Goal: Task Accomplishment & Management: Manage account settings

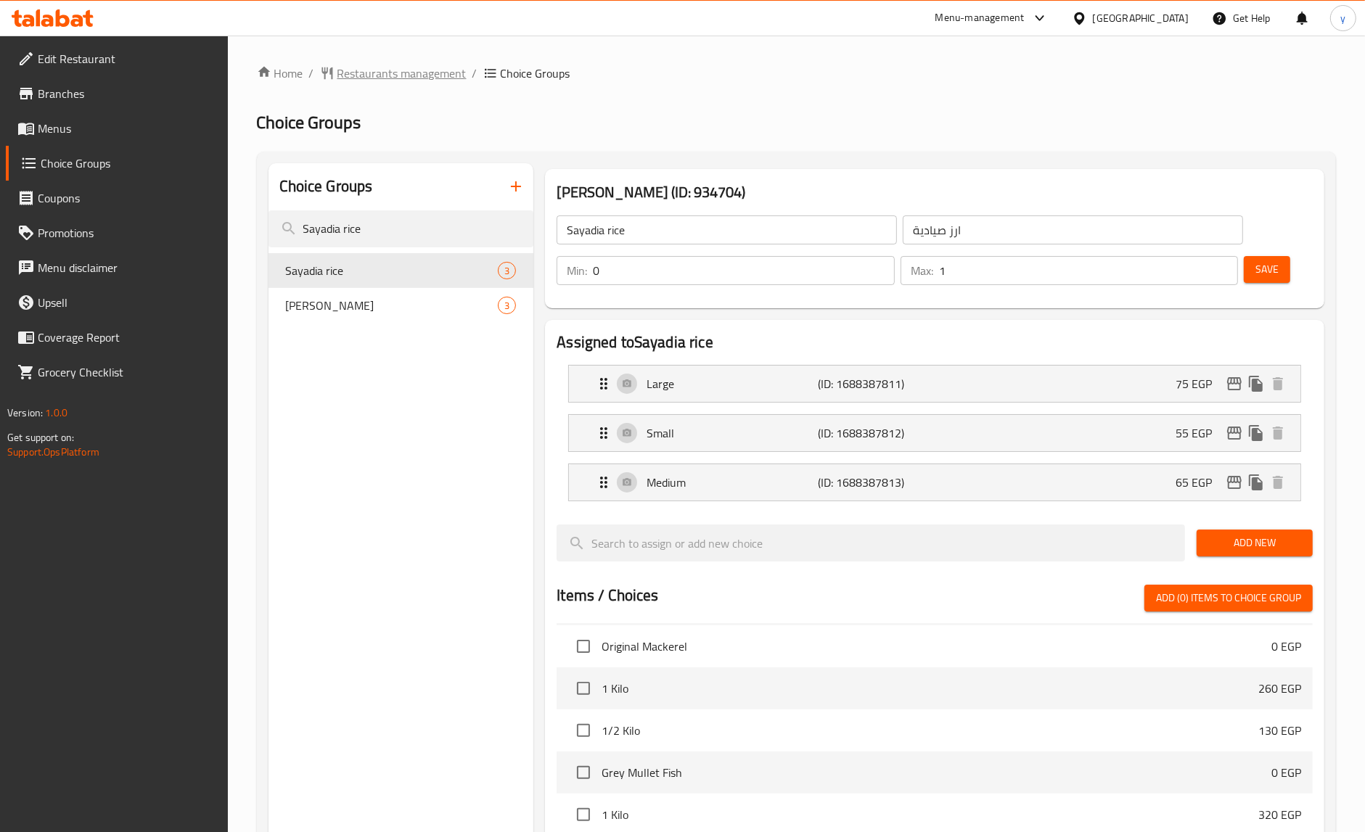
click at [387, 76] on span "Restaurants management" at bounding box center [401, 73] width 129 height 17
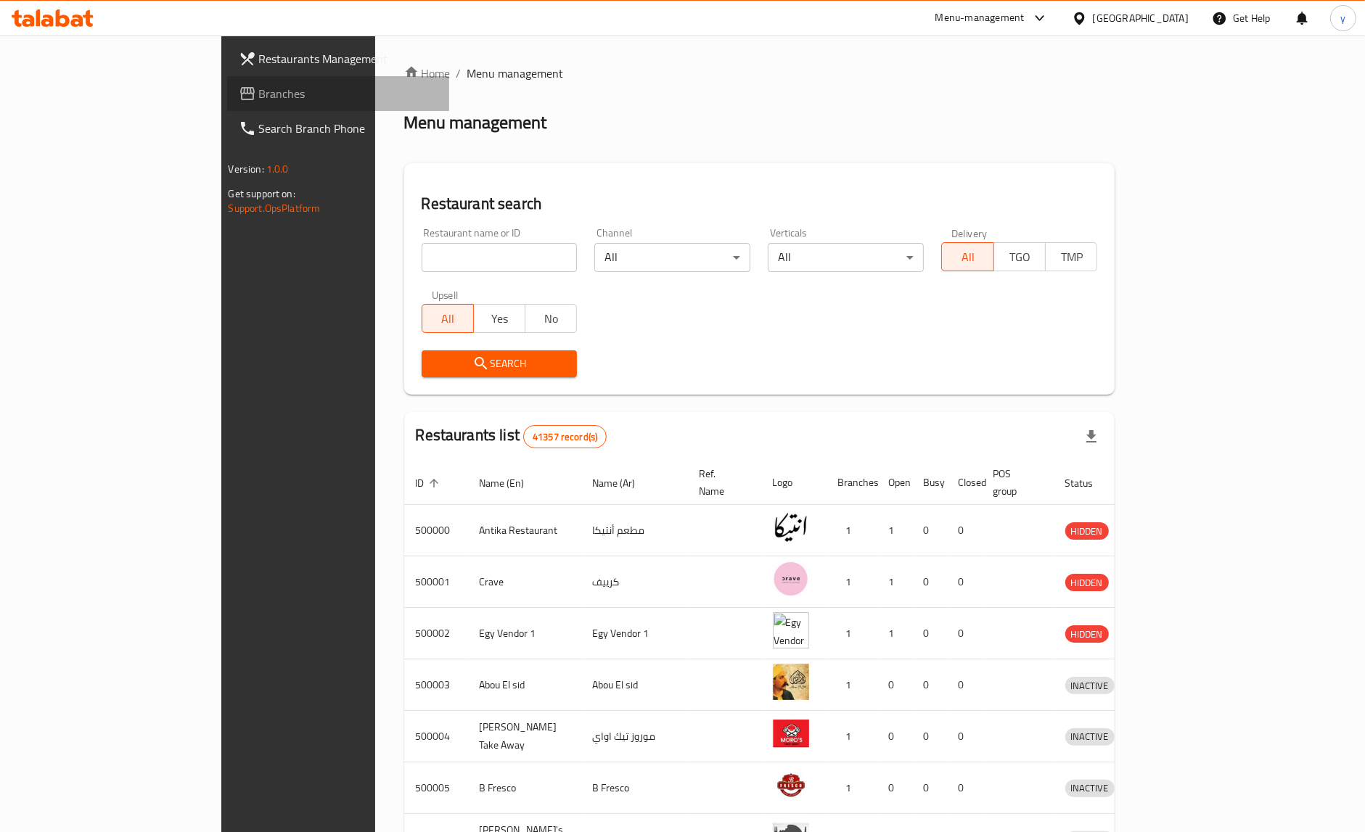
click at [227, 102] on link "Branches" at bounding box center [338, 93] width 222 height 35
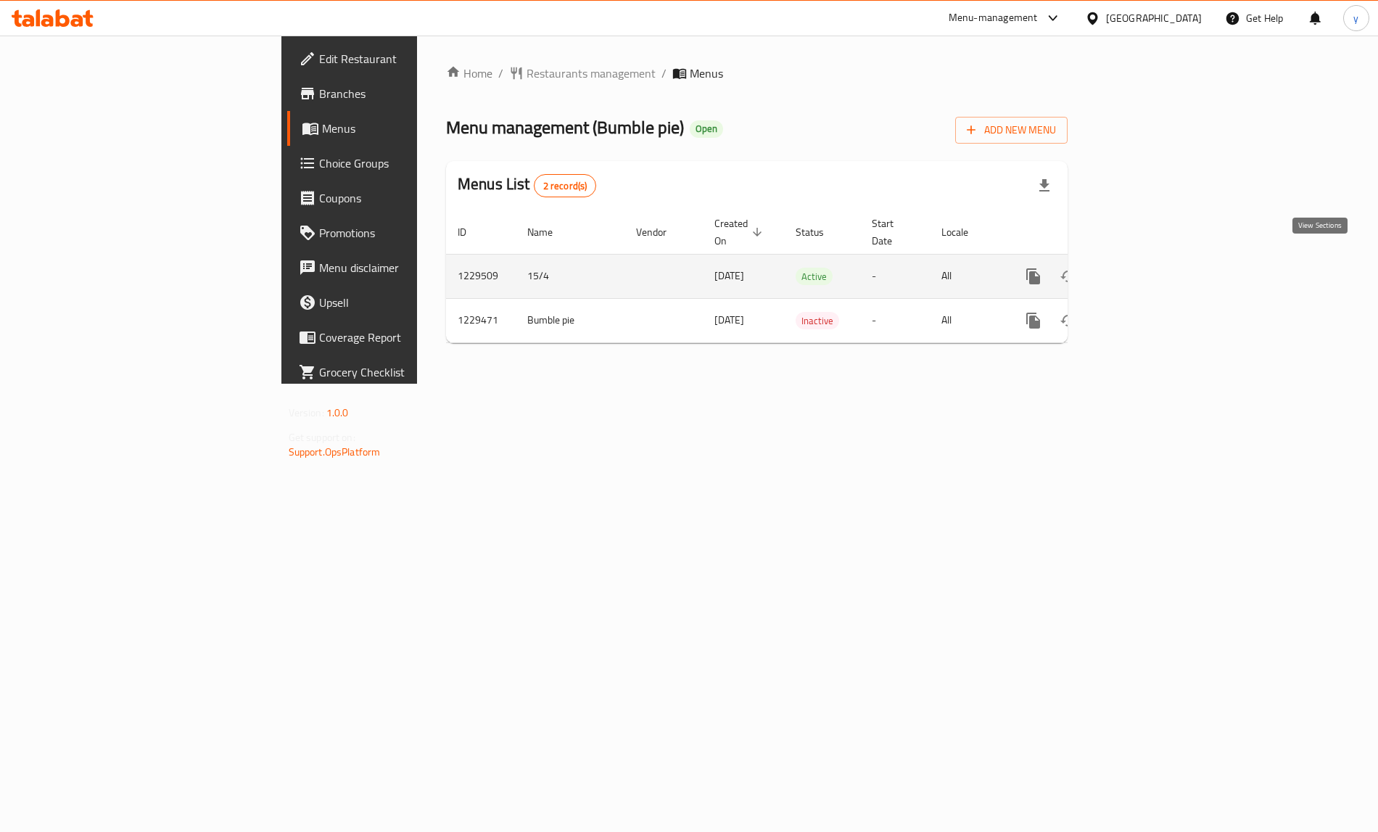
click at [1156, 259] on link "enhanced table" at bounding box center [1138, 276] width 35 height 35
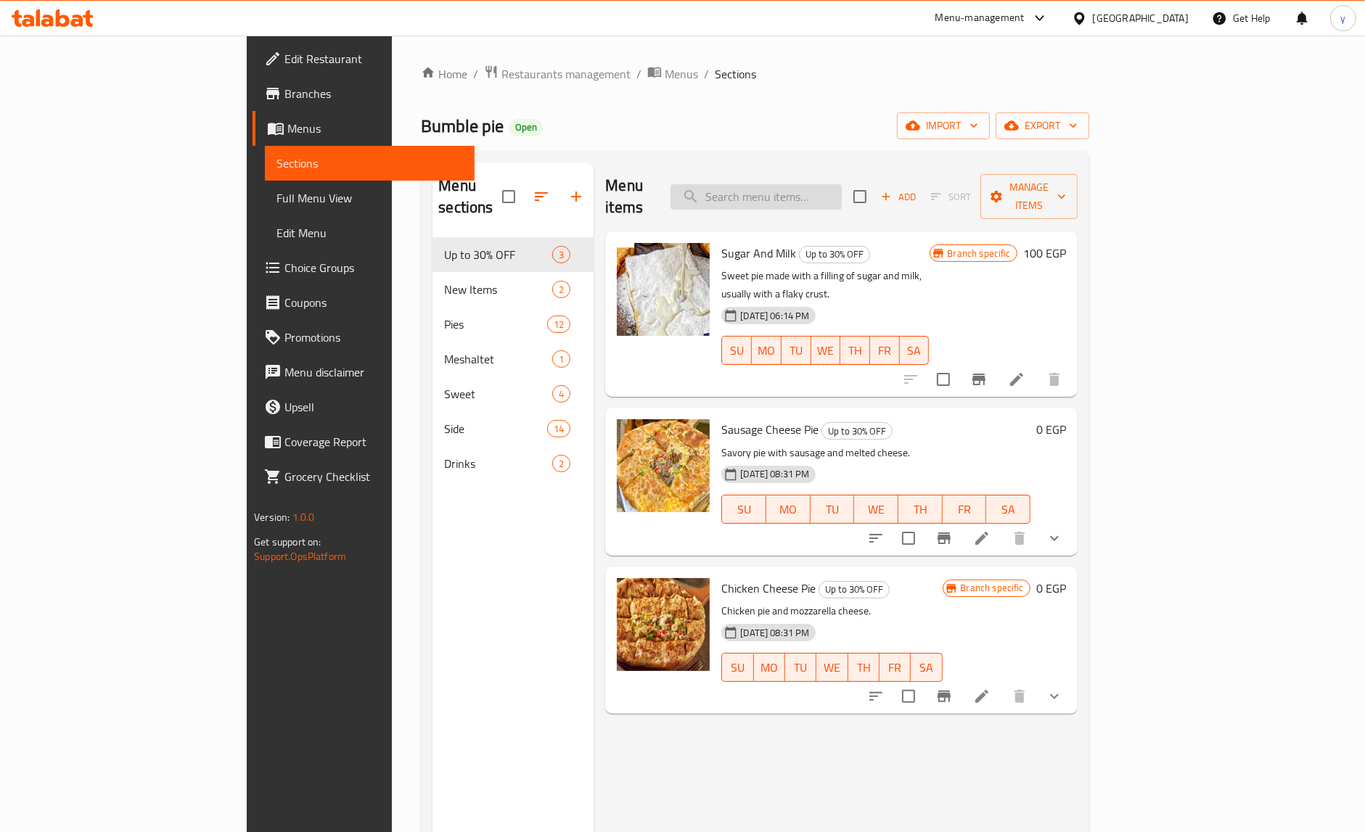
click at [800, 184] on input "search" at bounding box center [755, 196] width 171 height 25
paste input "Sausage Cheese Pie"
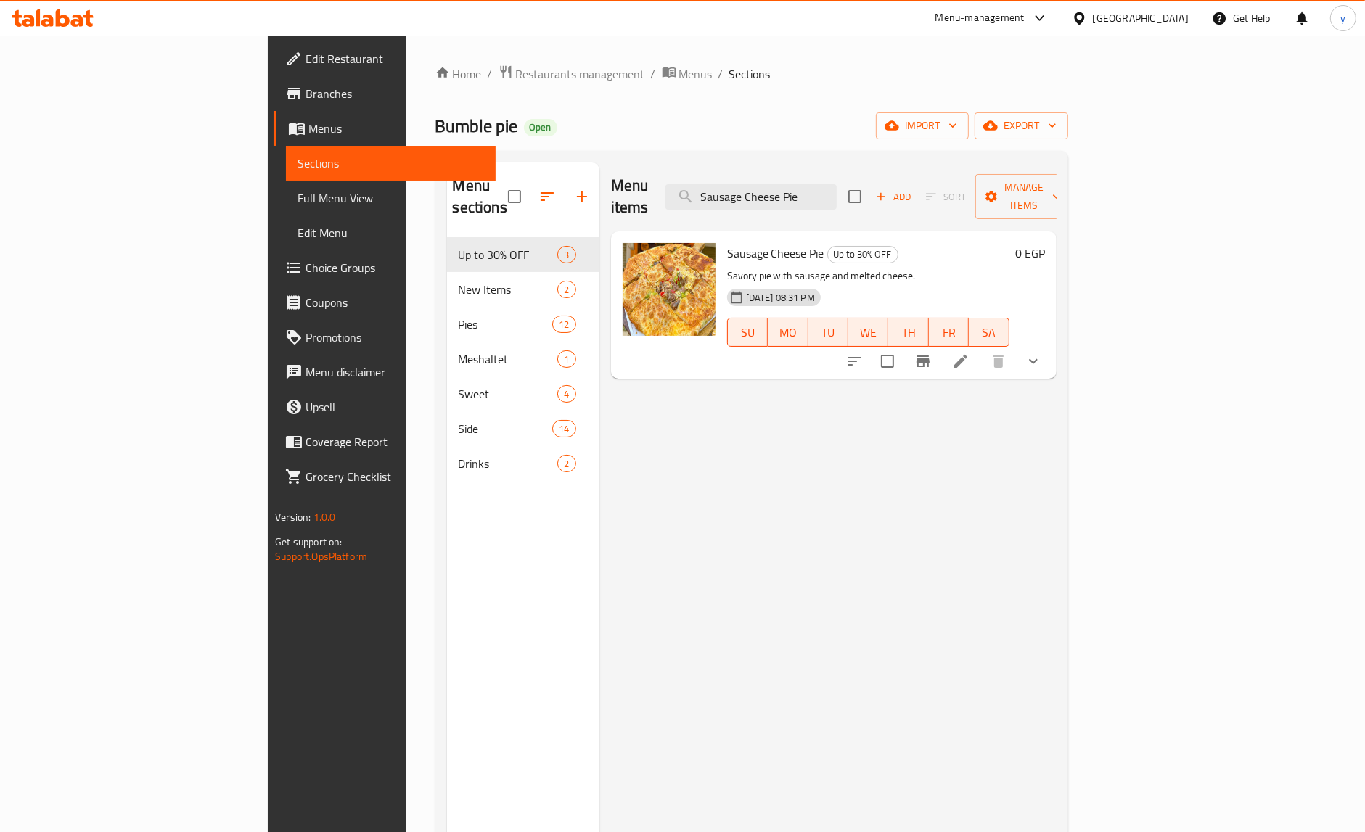
type input "Sausage Cheese Pie"
click at [969, 353] on icon at bounding box center [960, 361] width 17 height 17
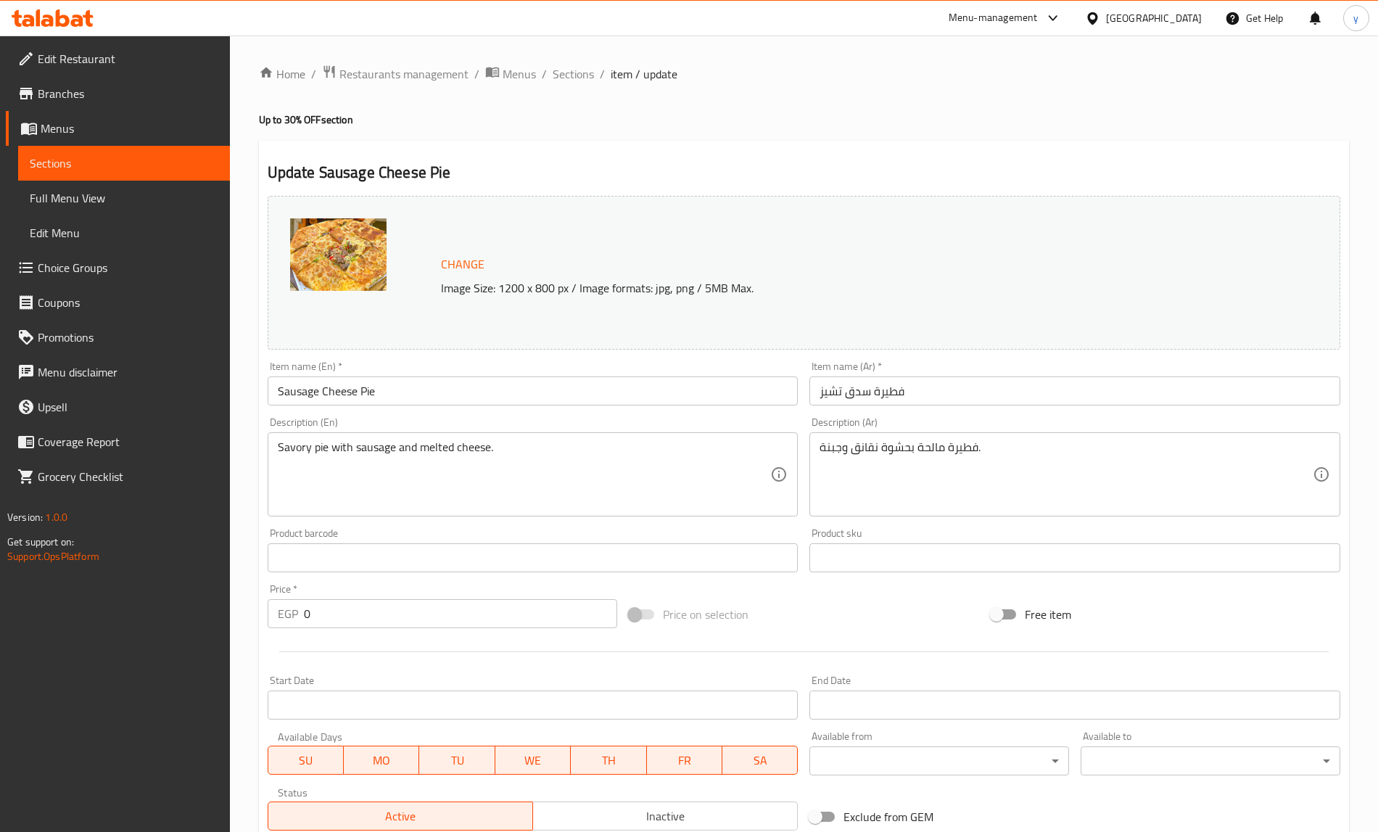
type input "اضافات"
type input "0"
type input "7"
type input "علب صوص اضافية"
type input "0"
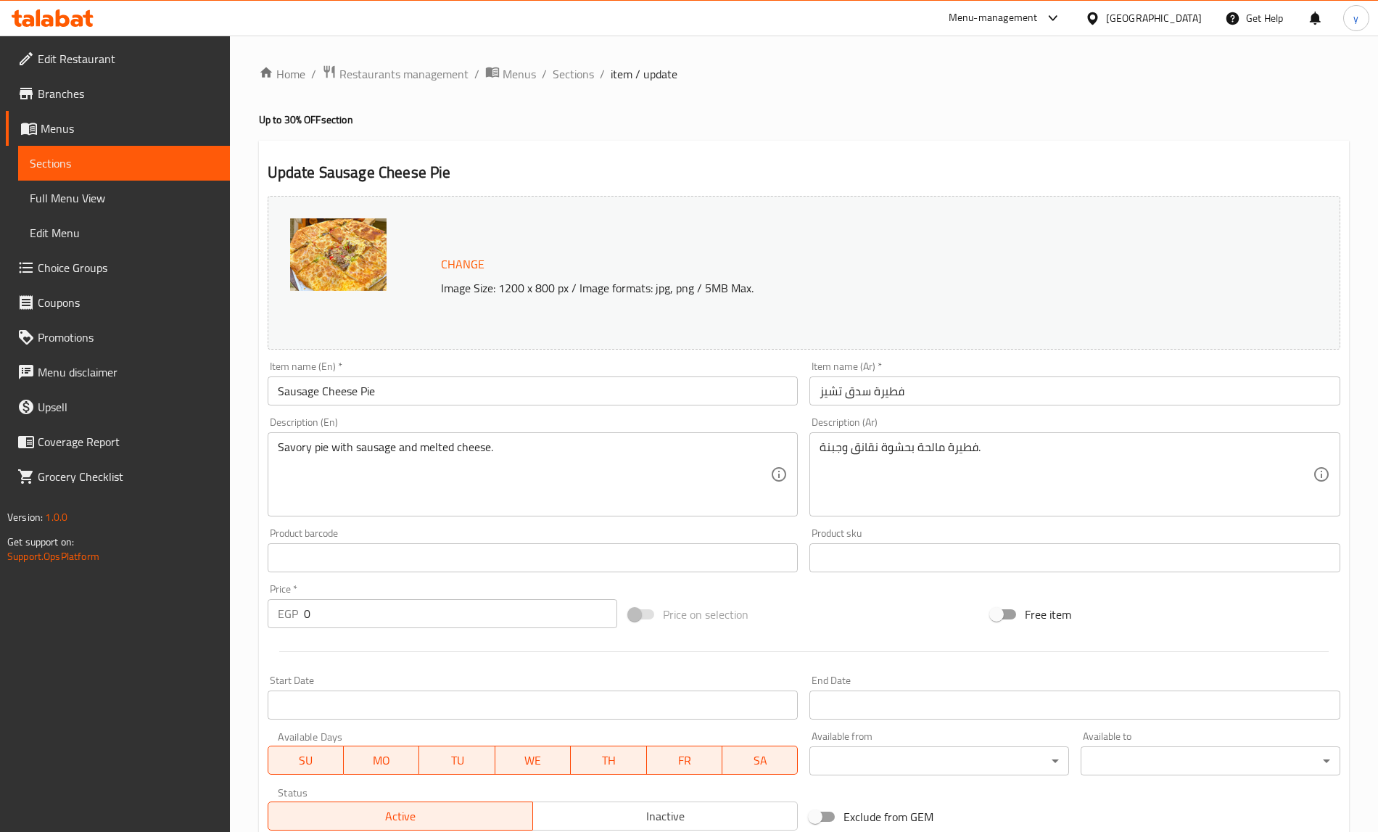
type input "4"
type input "اضافات"
type input "0"
type input "7"
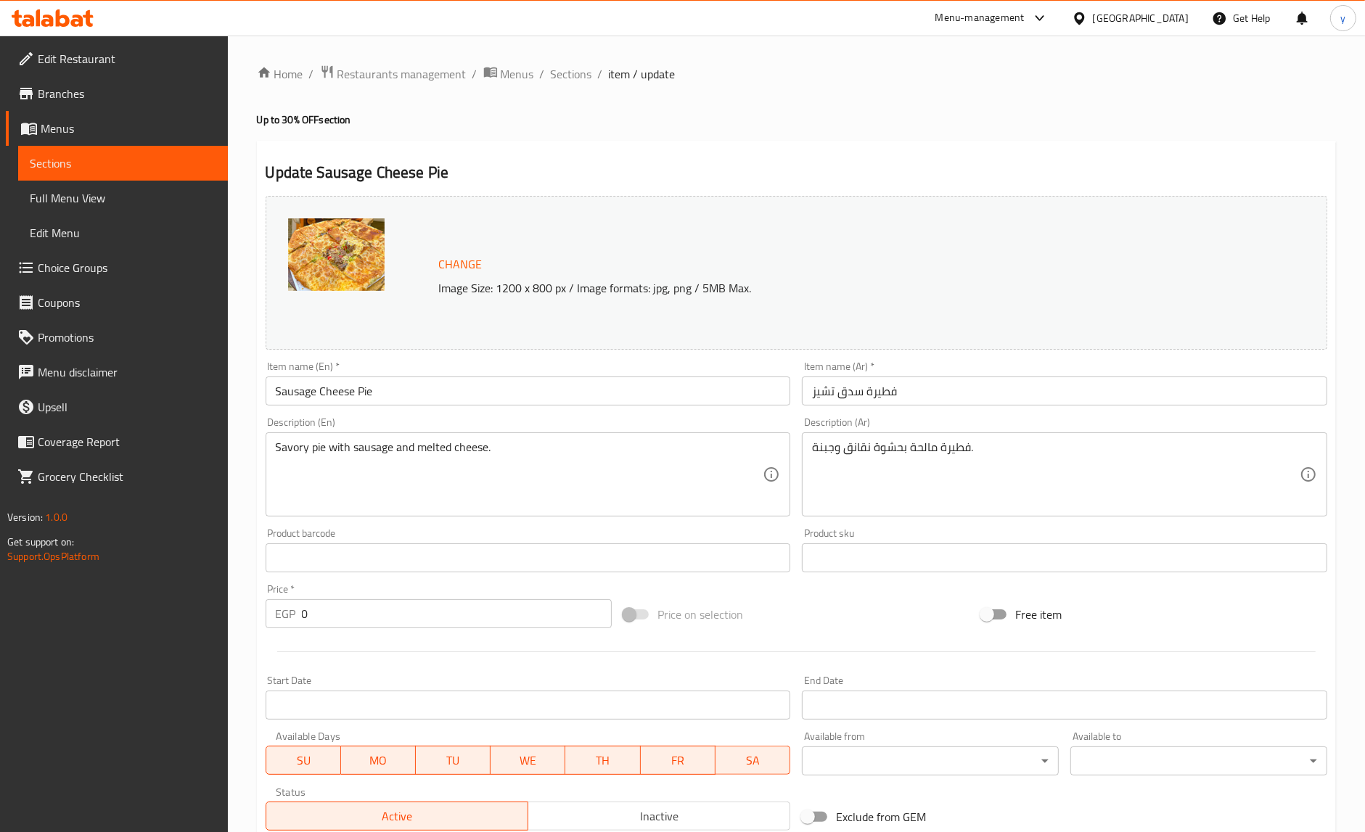
click at [677, 173] on h2 "Update Sausage Cheese Pie" at bounding box center [796, 173] width 1061 height 22
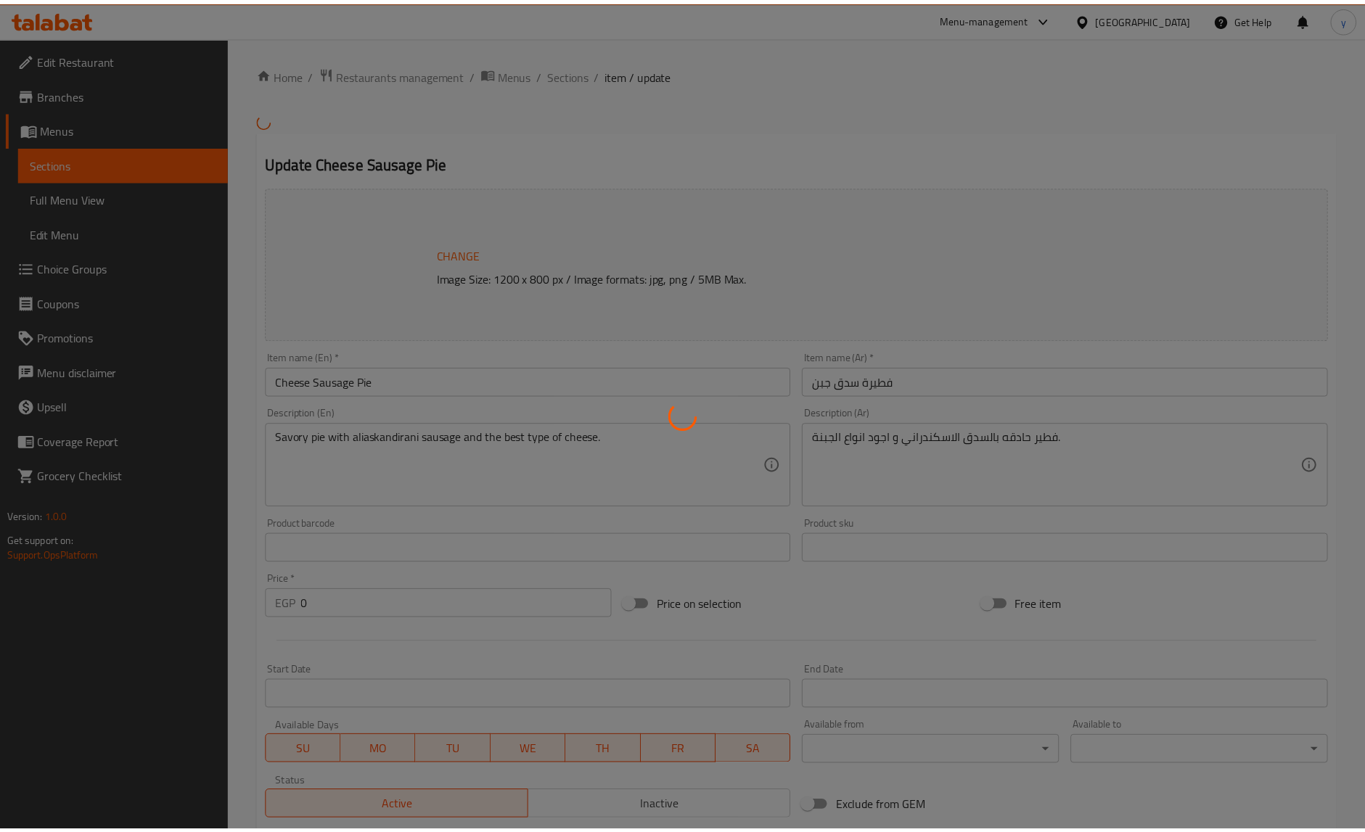
scroll to position [469, 0]
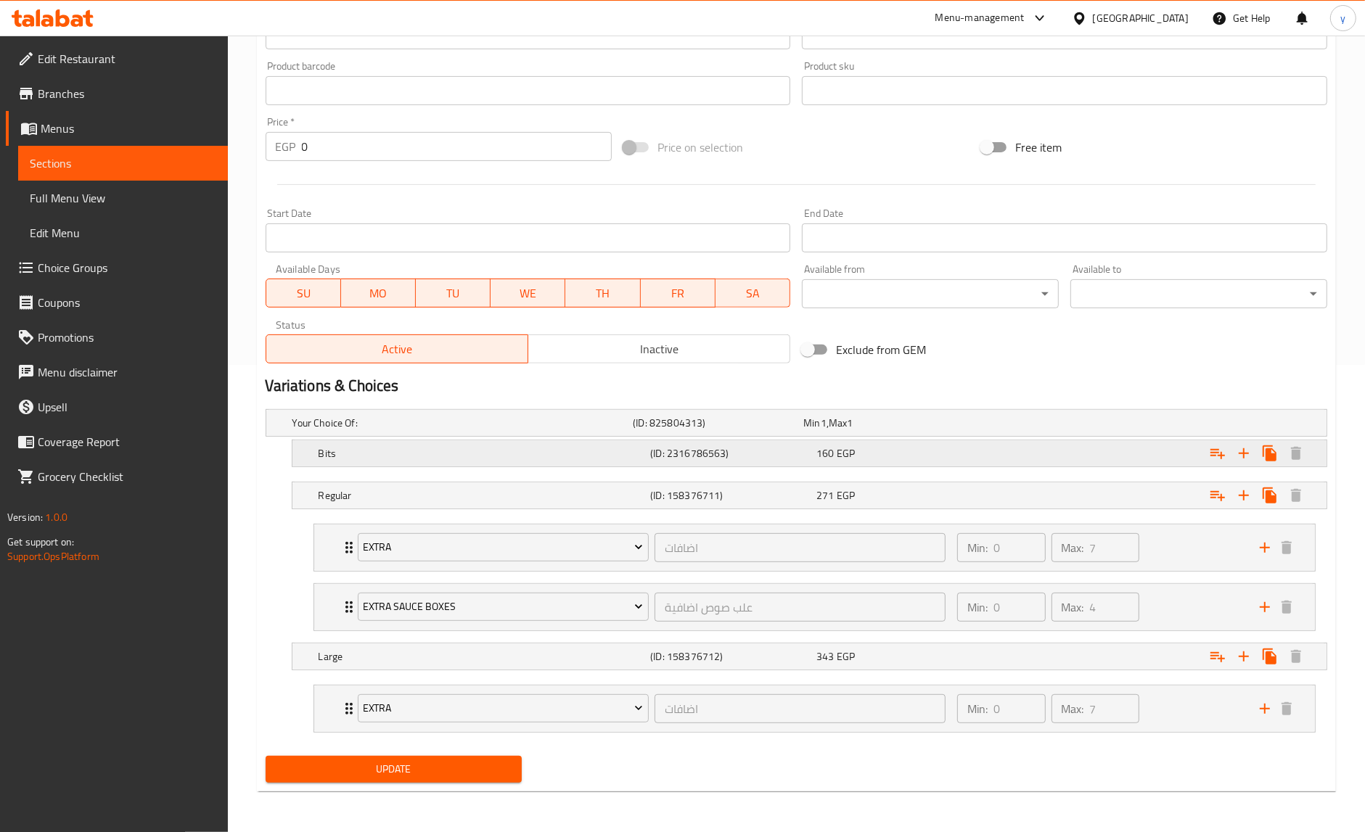
click at [636, 457] on h5 "Bits" at bounding box center [481, 453] width 326 height 15
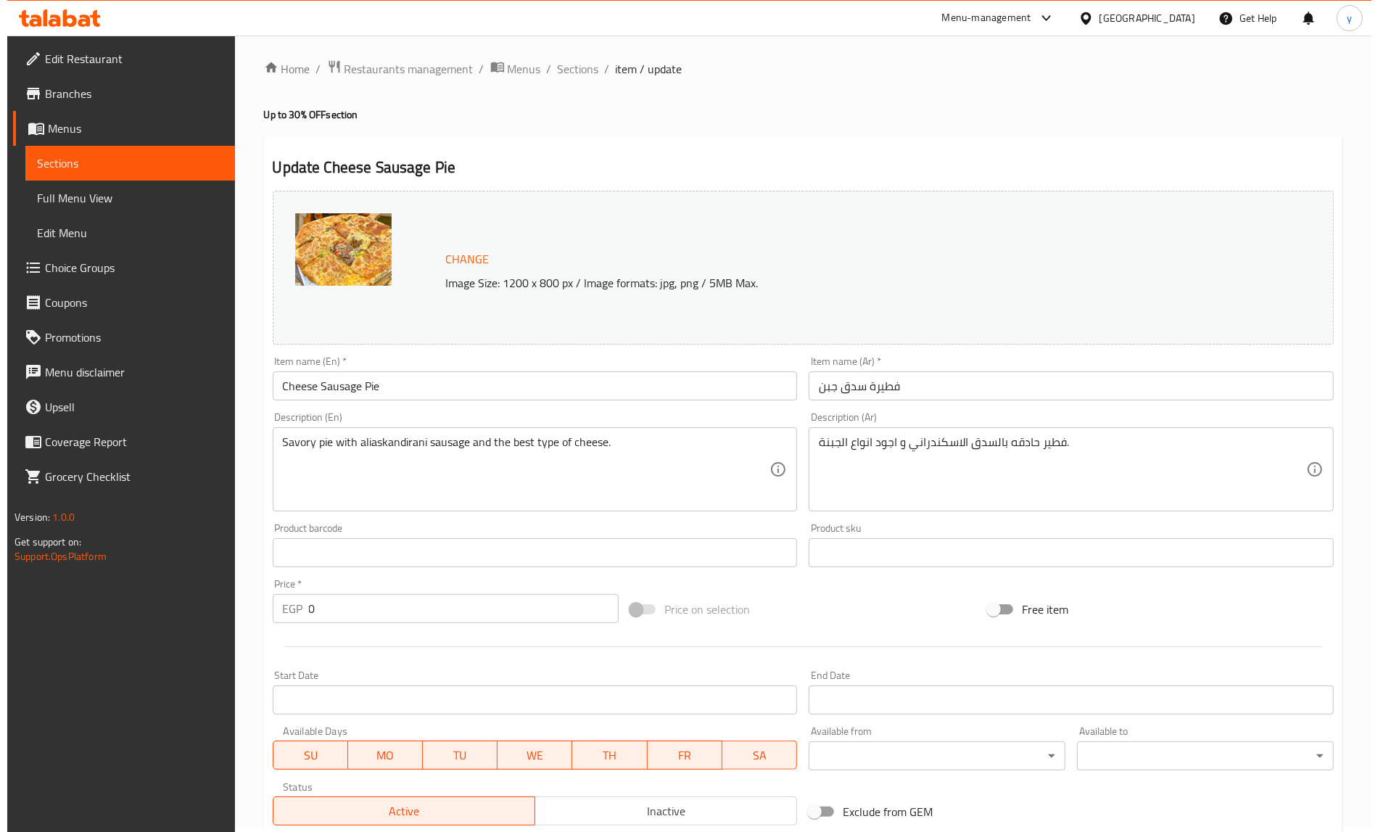
scroll to position [0, 0]
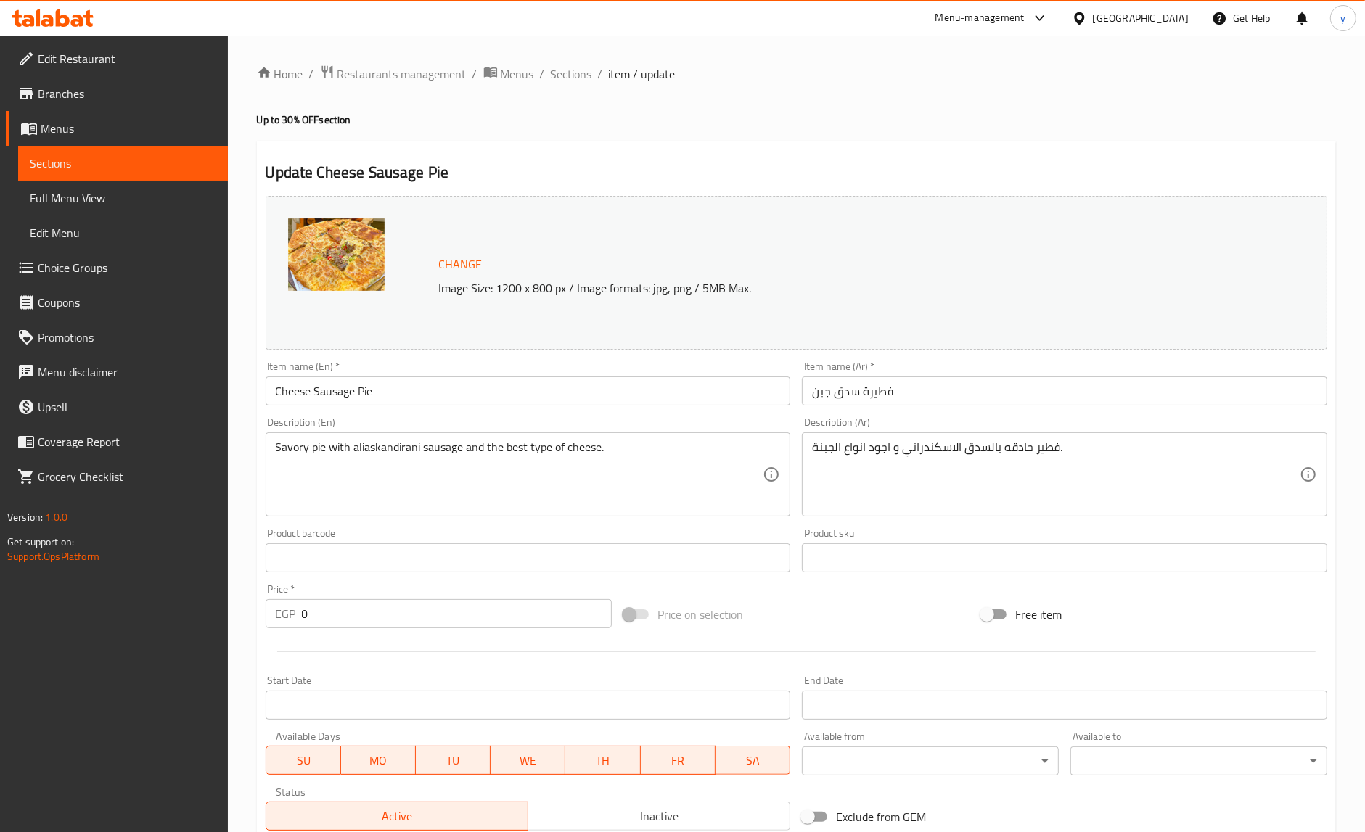
click at [815, 107] on div "Home / Restaurants management / Menus / Sections / item / update Up to 30% OFF …" at bounding box center [796, 699] width 1079 height 1268
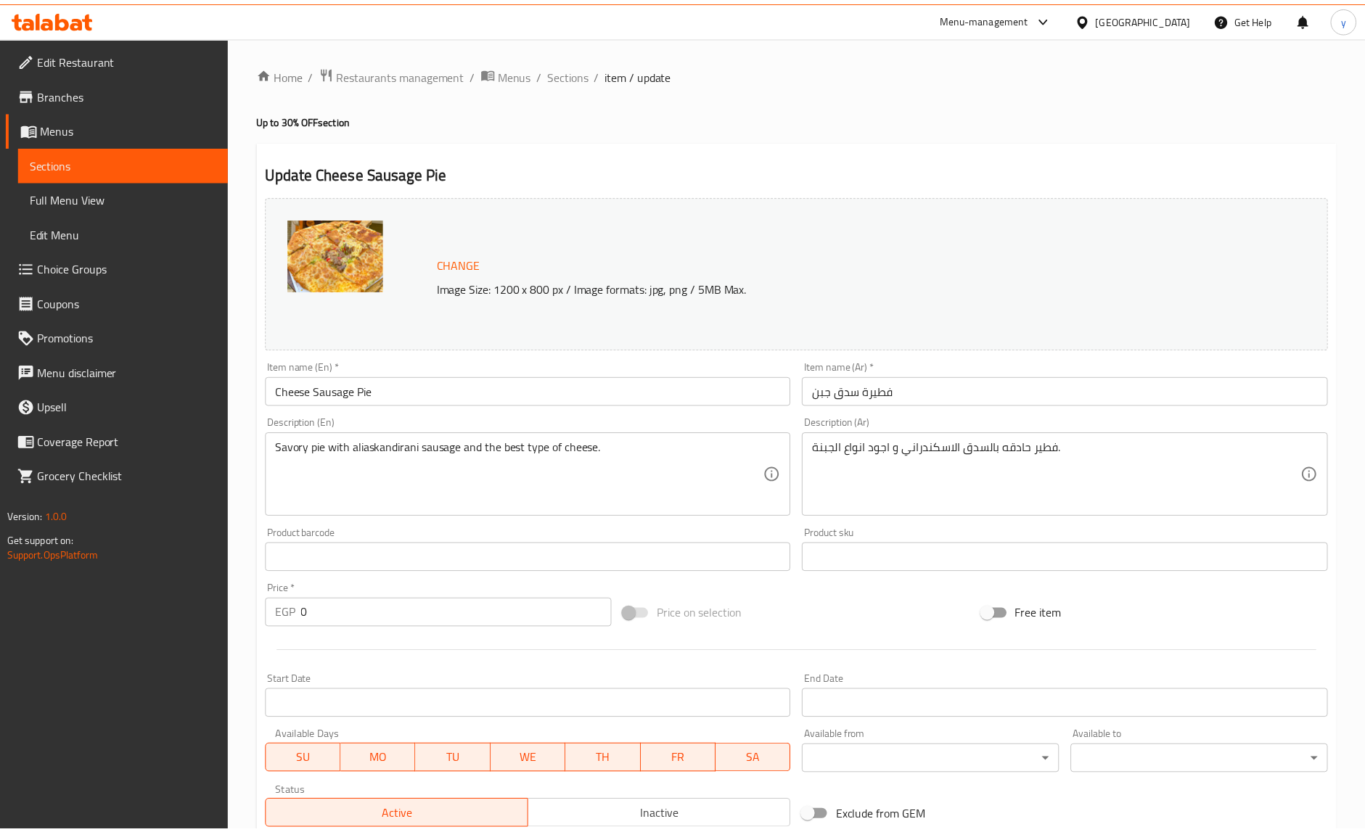
scroll to position [532, 0]
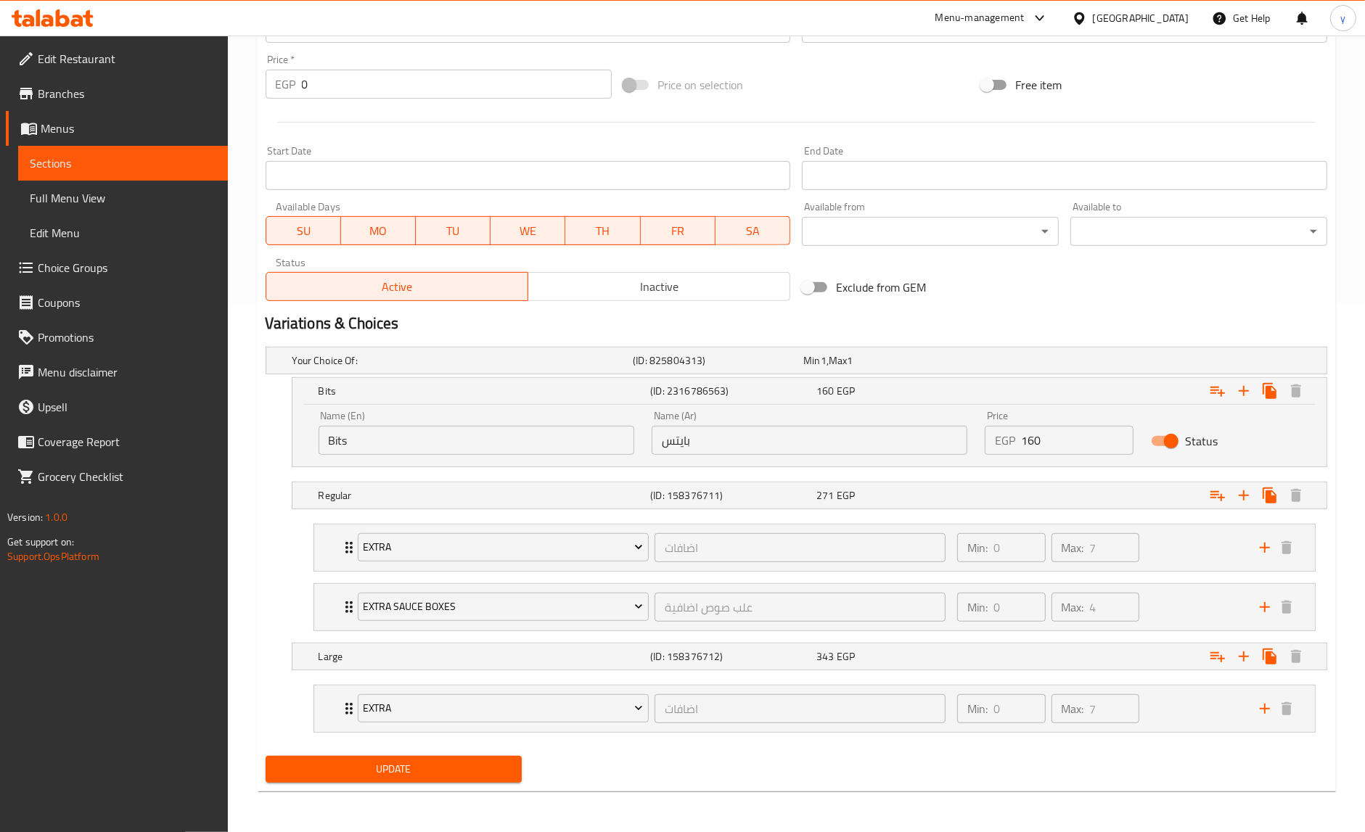
click at [55, 377] on span "Menu disclaimer" at bounding box center [127, 371] width 178 height 17
drag, startPoint x: 35, startPoint y: 414, endPoint x: 19, endPoint y: 411, distance: 16.1
click at [35, 414] on span at bounding box center [27, 406] width 20 height 17
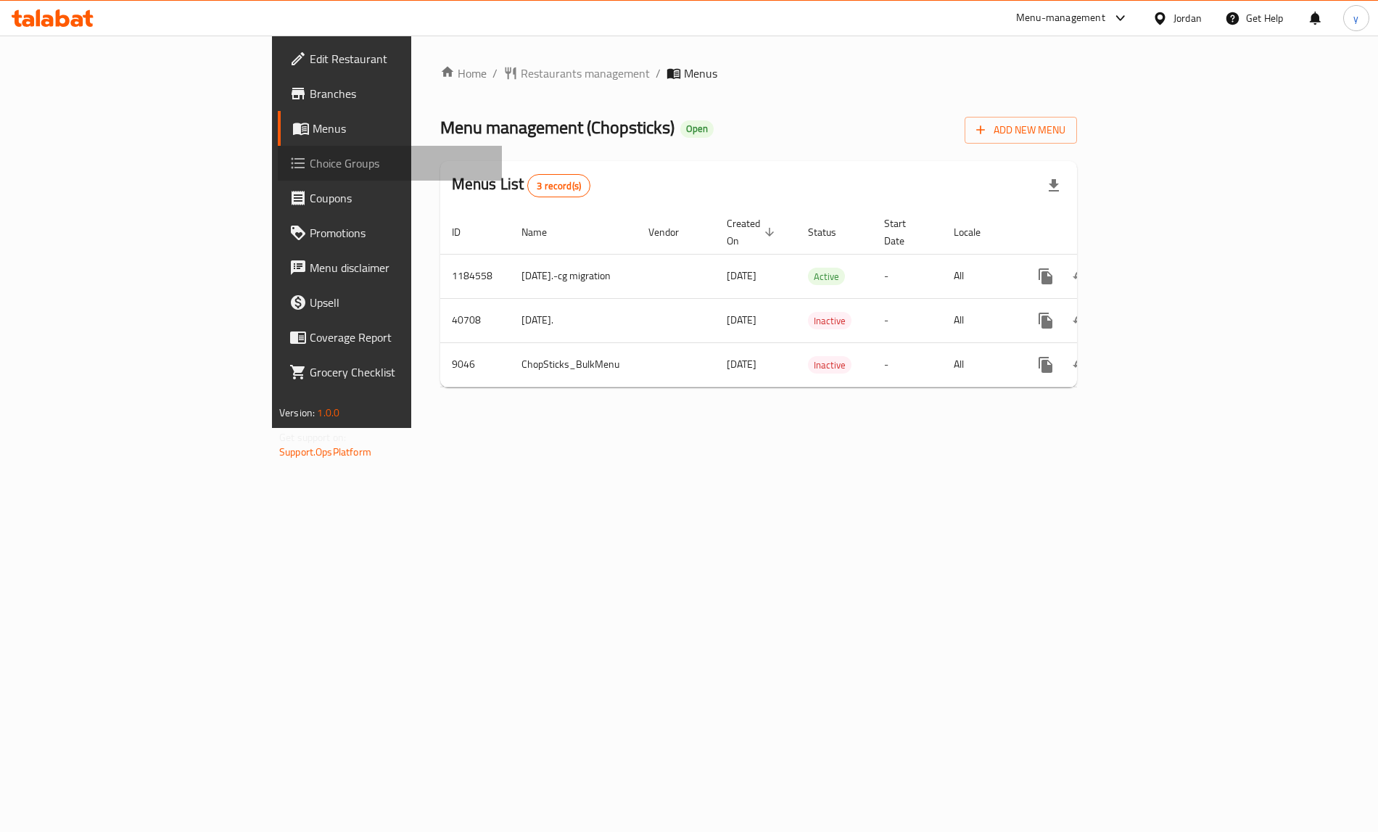
click at [310, 163] on span "Choice Groups" at bounding box center [400, 163] width 181 height 17
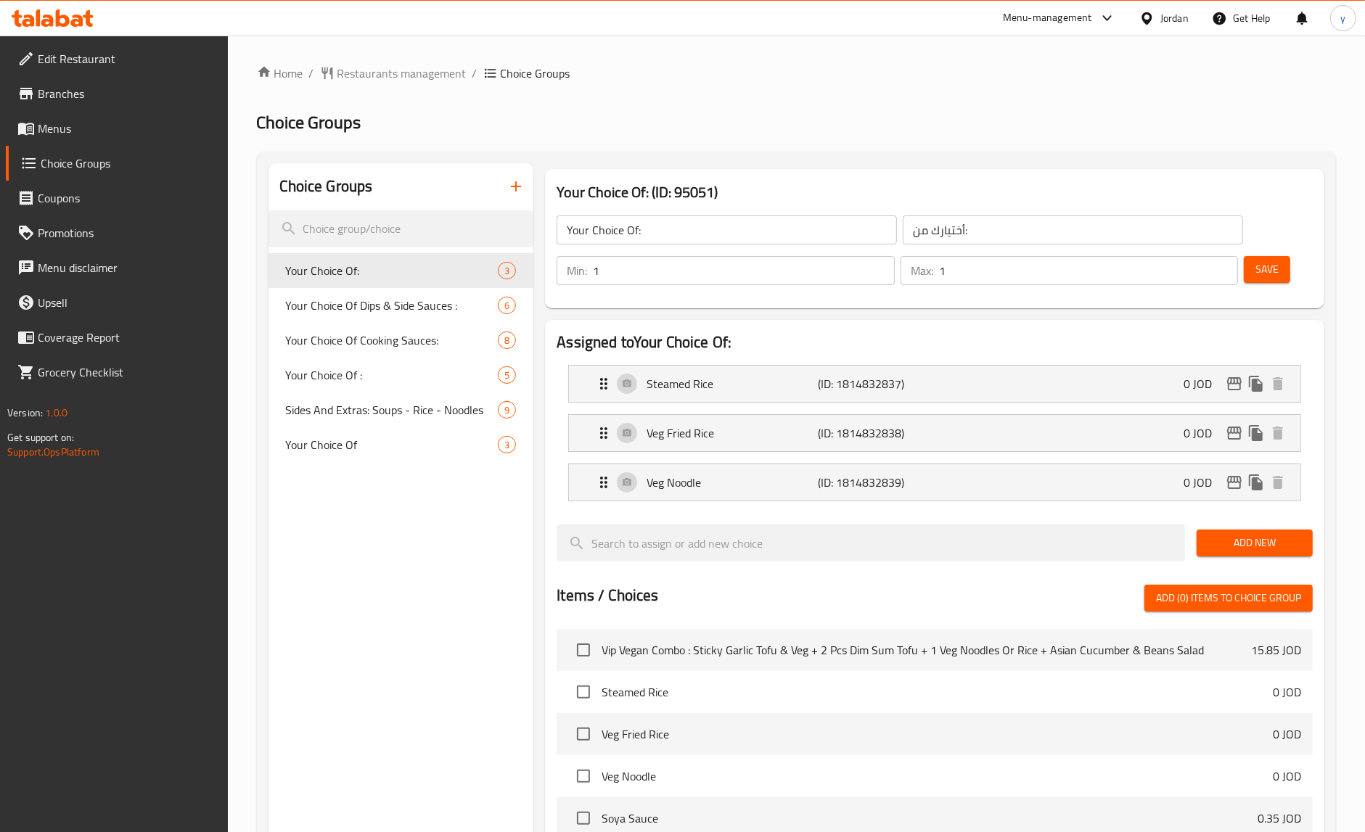
click at [422, 309] on span "Your Choice Of Dips & Side Sauces :" at bounding box center [392, 305] width 213 height 17
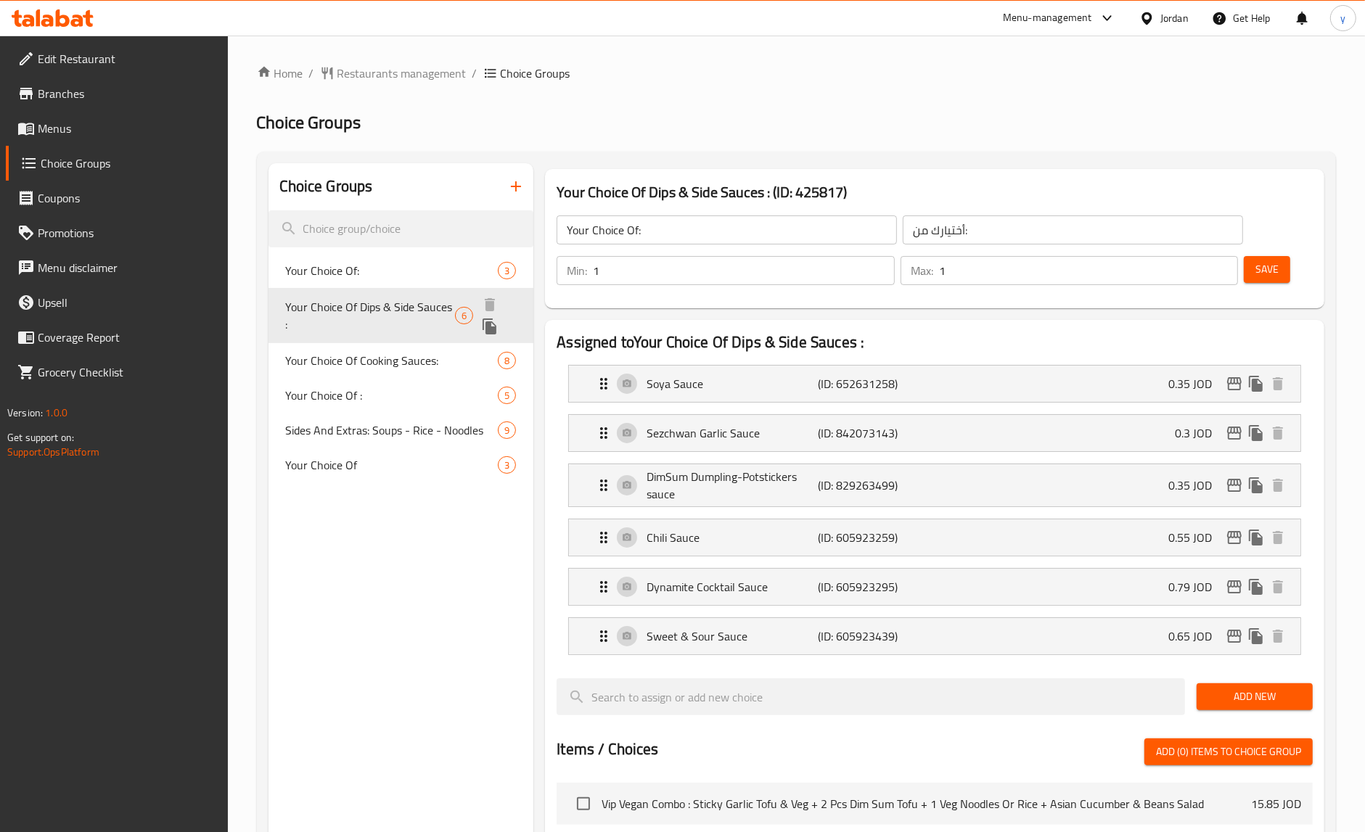
type input "Your Choice Of Dips & Side Sauces :"
type input "اختيارك من [DEMOGRAPHIC_DATA] والغموس:"
type input "0"
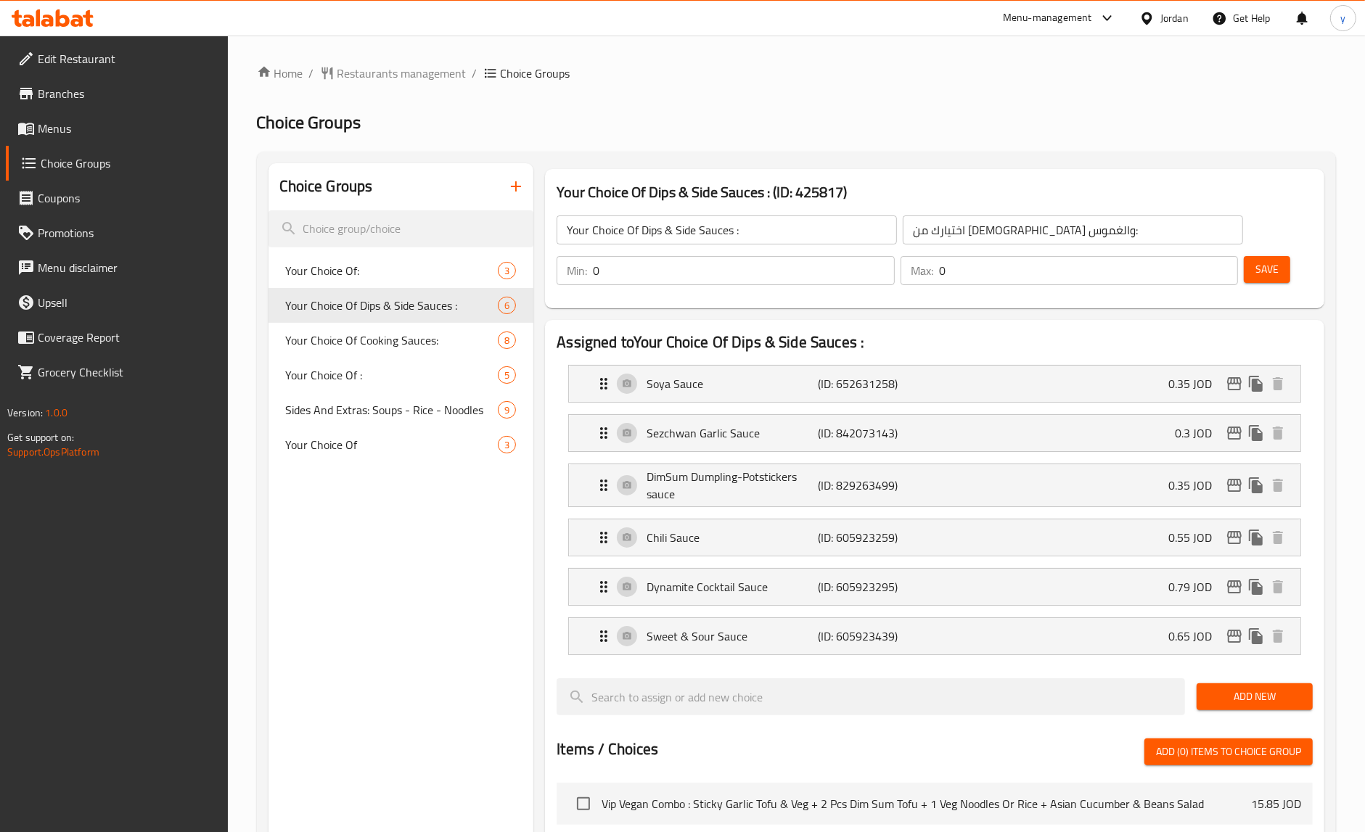
click at [1027, 155] on div "Choice Groups Your Choice Of: 3 Your Choice Of Dips & Side Sauces : 6 Your Choi…" at bounding box center [796, 779] width 1079 height 1255
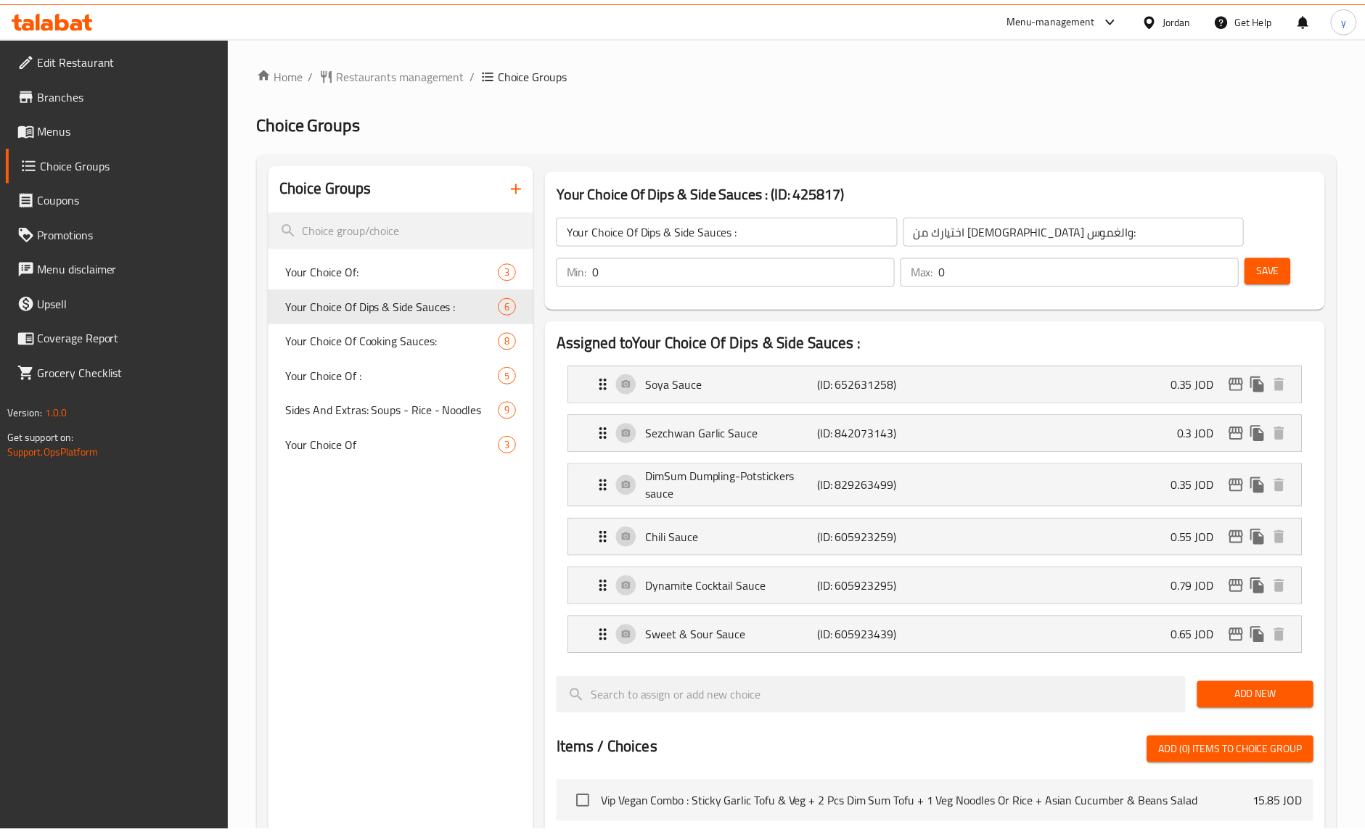
scroll to position [606, 0]
